Goal: Task Accomplishment & Management: Manage account settings

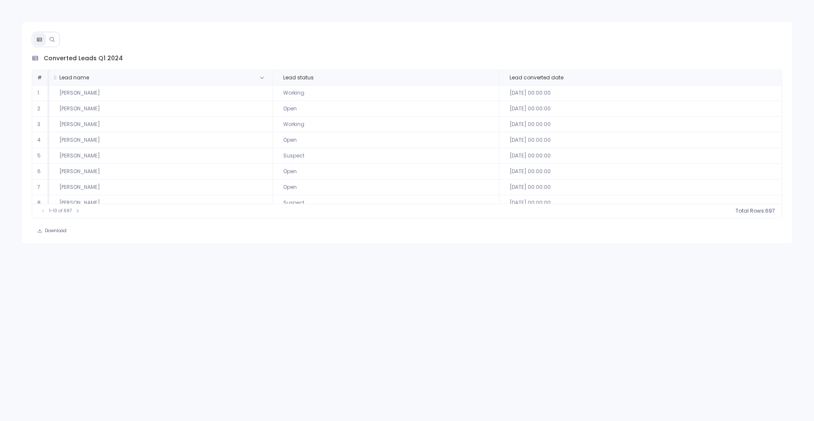
click at [268, 80] on th "Lead name" at bounding box center [161, 77] width 224 height 15
click at [261, 78] on icon at bounding box center [261, 78] width 3 height 2
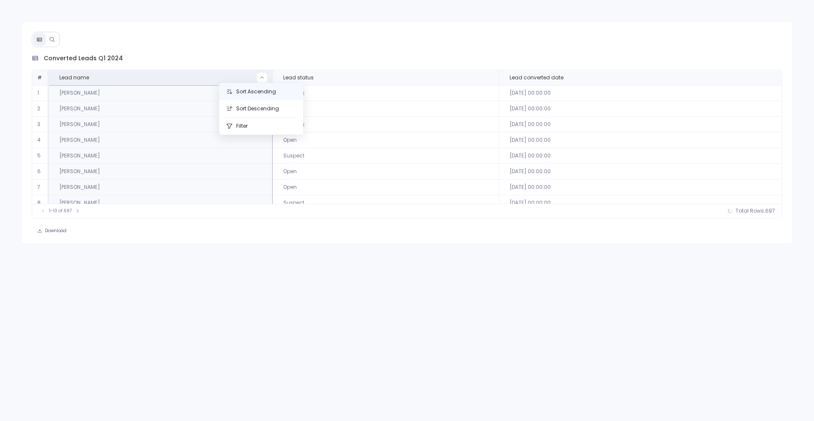
click at [277, 96] on button "Sort Ascending" at bounding box center [261, 91] width 84 height 17
click at [109, 231] on div "Download" at bounding box center [408, 231] width 772 height 12
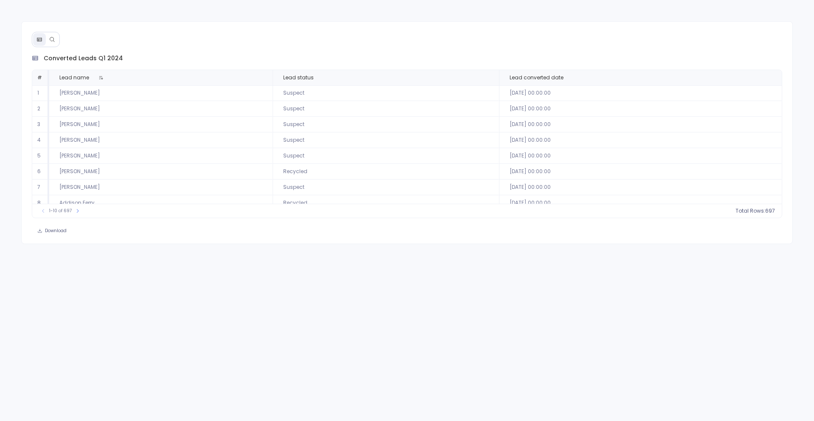
scroll to position [39, 0]
click at [78, 212] on icon at bounding box center [77, 210] width 5 height 5
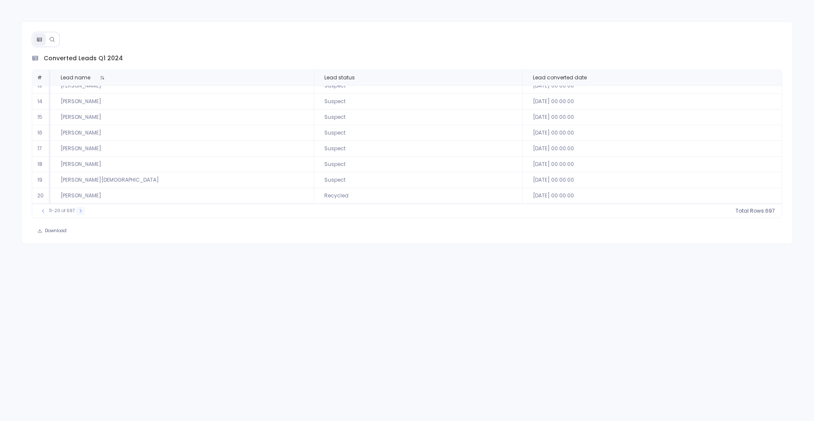
click at [81, 210] on icon at bounding box center [80, 210] width 5 height 5
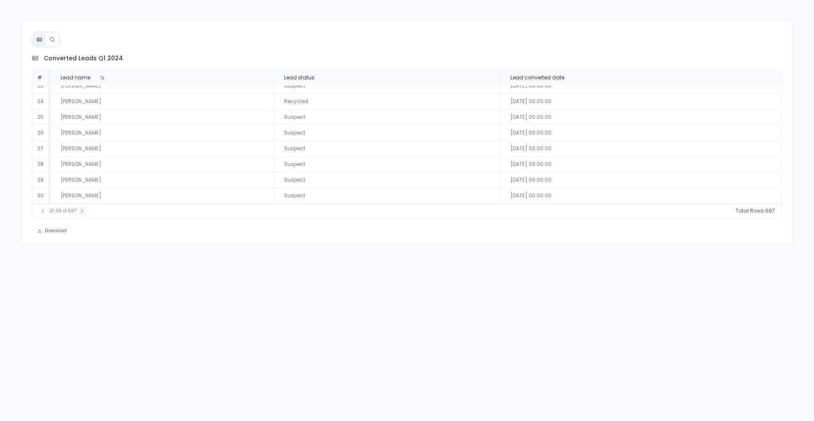
click at [81, 210] on icon at bounding box center [81, 210] width 5 height 5
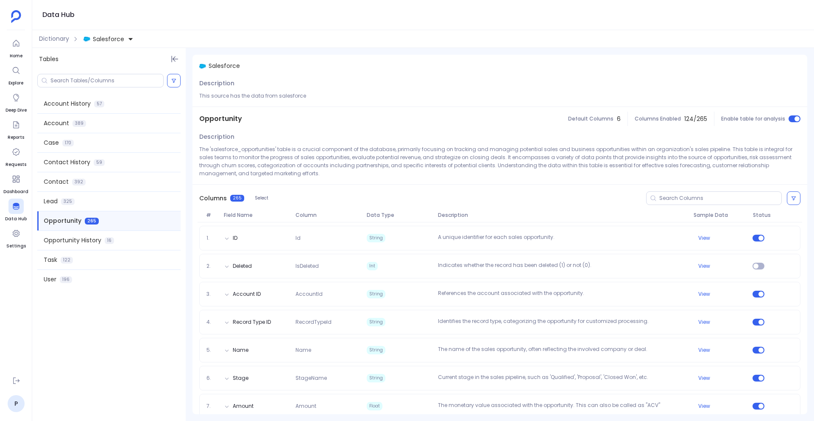
scroll to position [947, 0]
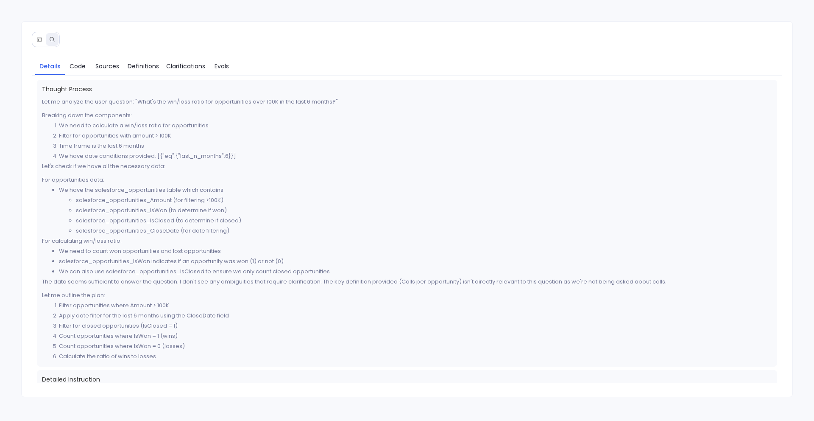
scroll to position [268, 0]
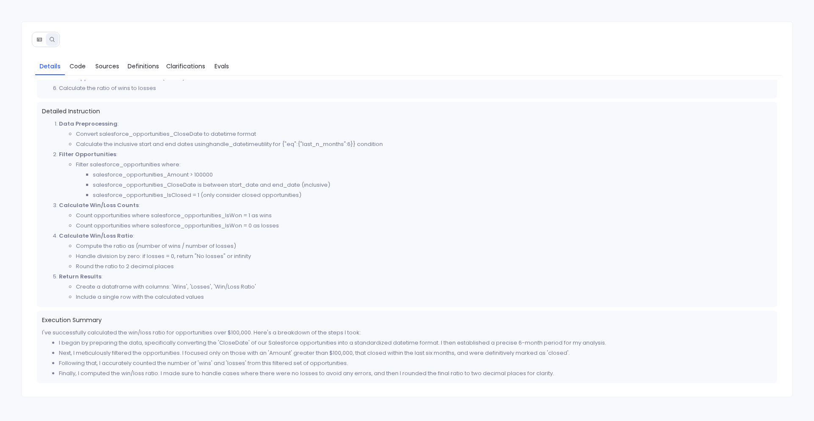
click at [186, 32] on div "Details Code Sources Definitions Clarifications Evals Thought Process Let me an…" at bounding box center [407, 209] width 772 height 376
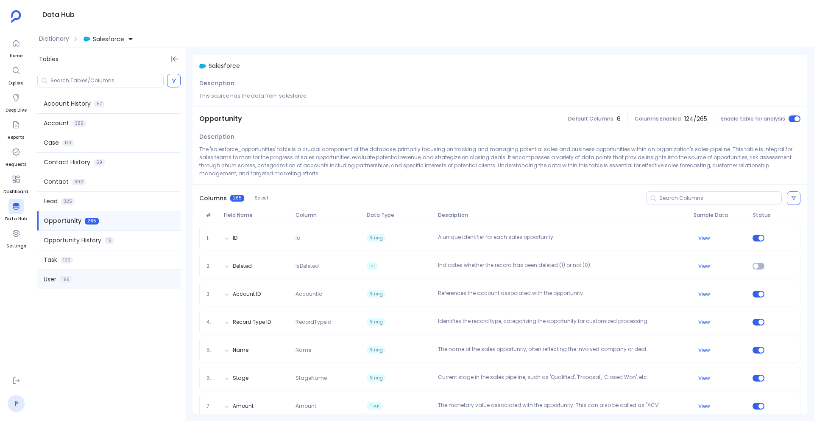
scroll to position [947, 0]
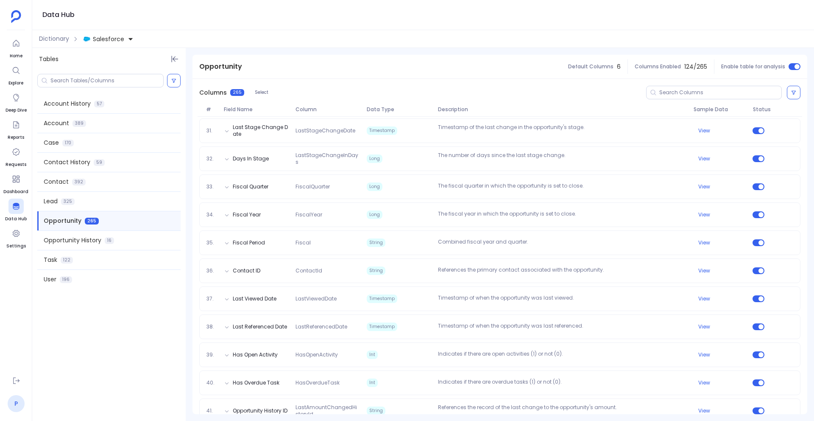
click at [13, 403] on link "P" at bounding box center [16, 403] width 17 height 17
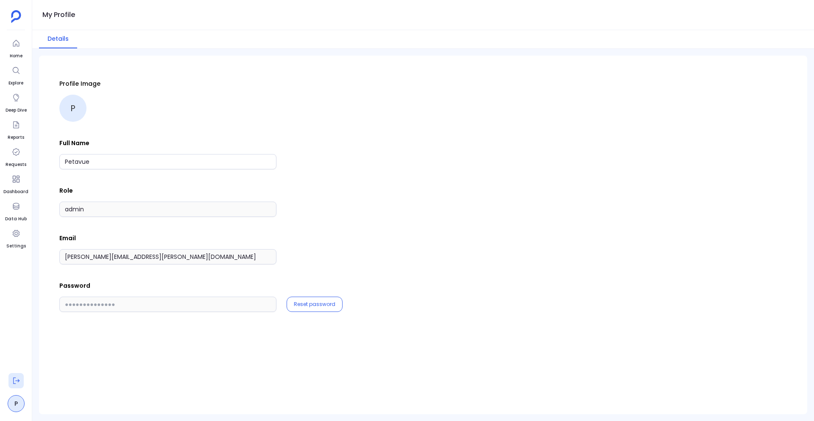
click at [12, 382] on icon at bounding box center [16, 380] width 8 height 8
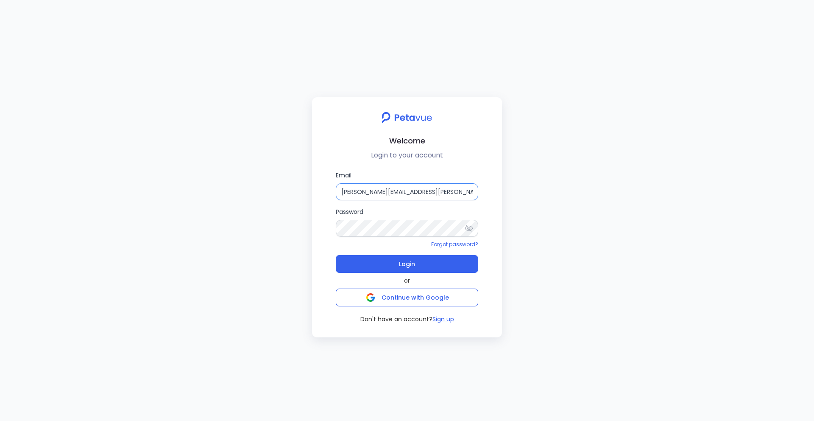
click at [388, 193] on input "[PERSON_NAME][EMAIL_ADDRESS][PERSON_NAME][DOMAIN_NAME]" at bounding box center [407, 191] width 143 height 17
paste input "lisha2"
type input "[EMAIL_ADDRESS][DOMAIN_NAME]"
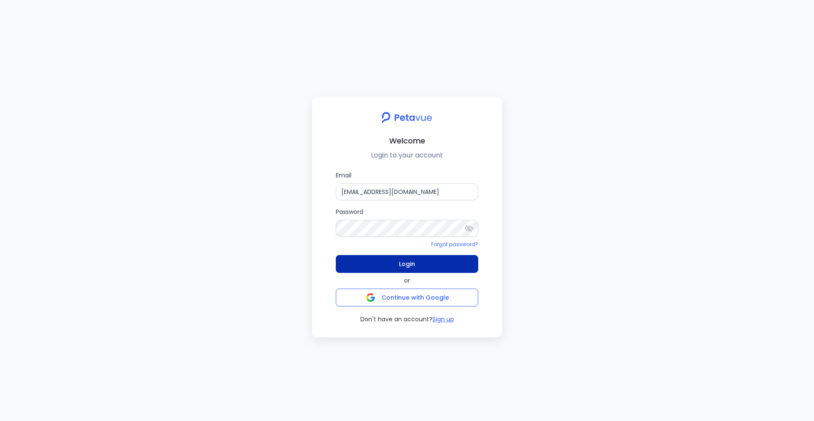
click at [363, 263] on button "Login" at bounding box center [407, 264] width 143 height 18
